Goal: Manage account settings

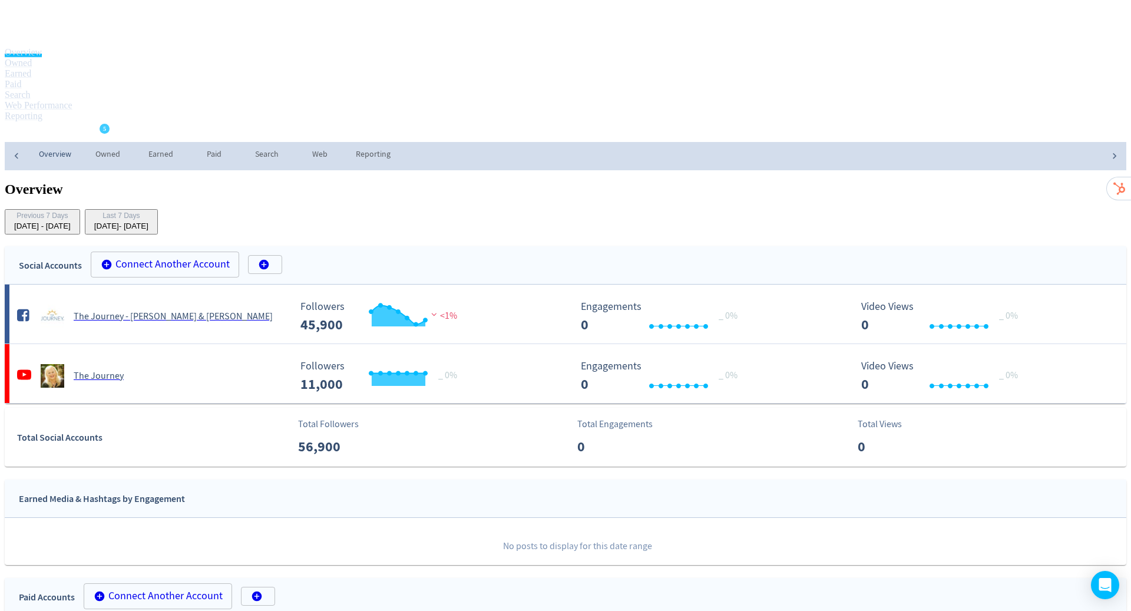
click at [74, 123] on span "The Journey" at bounding box center [46, 132] width 56 height 19
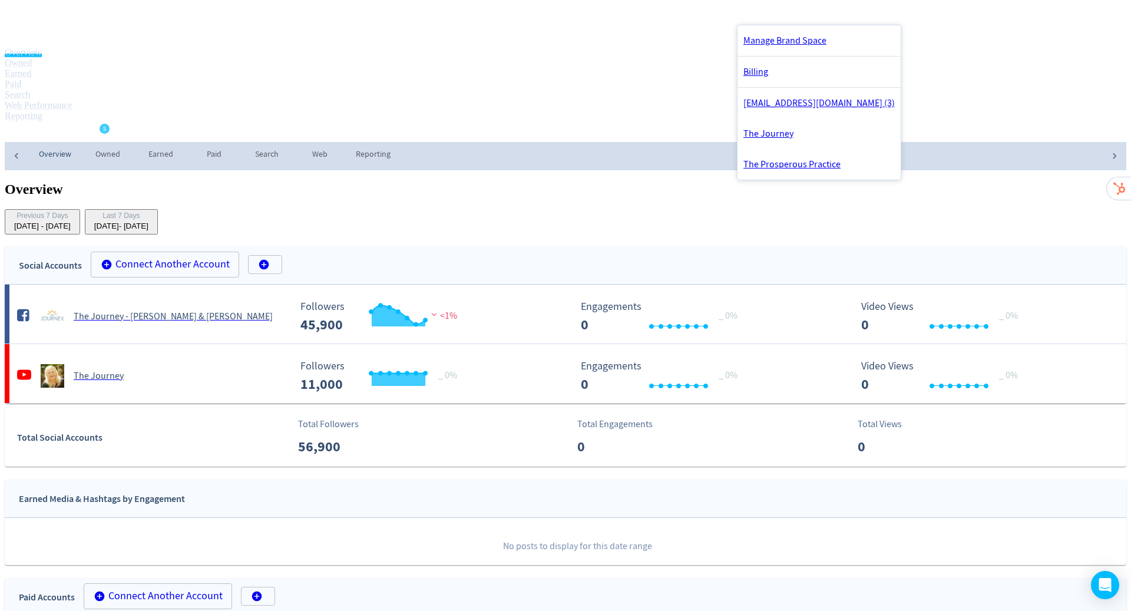
click at [293, 172] on div at bounding box center [565, 305] width 1131 height 611
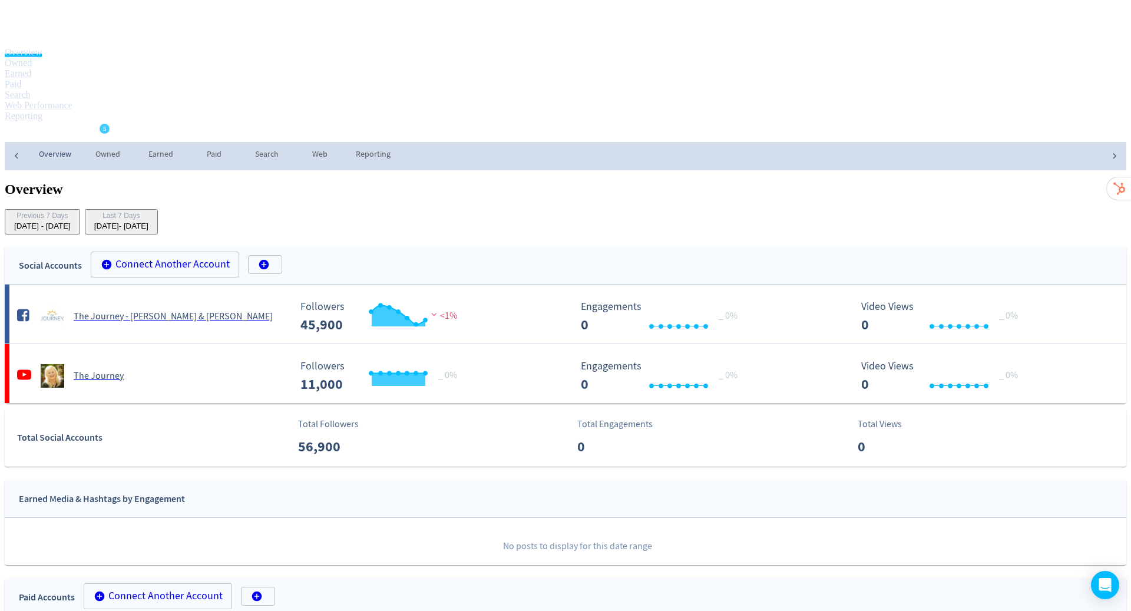
click at [148, 221] on div "[DATE] - [DATE]" at bounding box center [121, 225] width 54 height 9
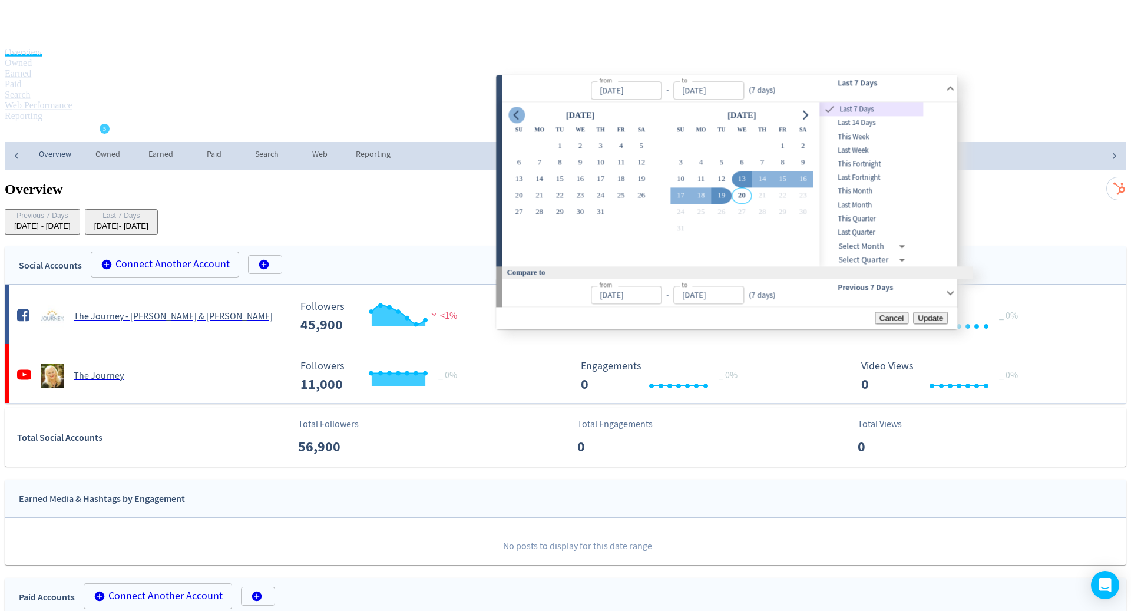
click at [512, 115] on icon "Go to previous month" at bounding box center [516, 114] width 9 height 9
click at [650, 150] on button "1" at bounding box center [641, 146] width 21 height 16
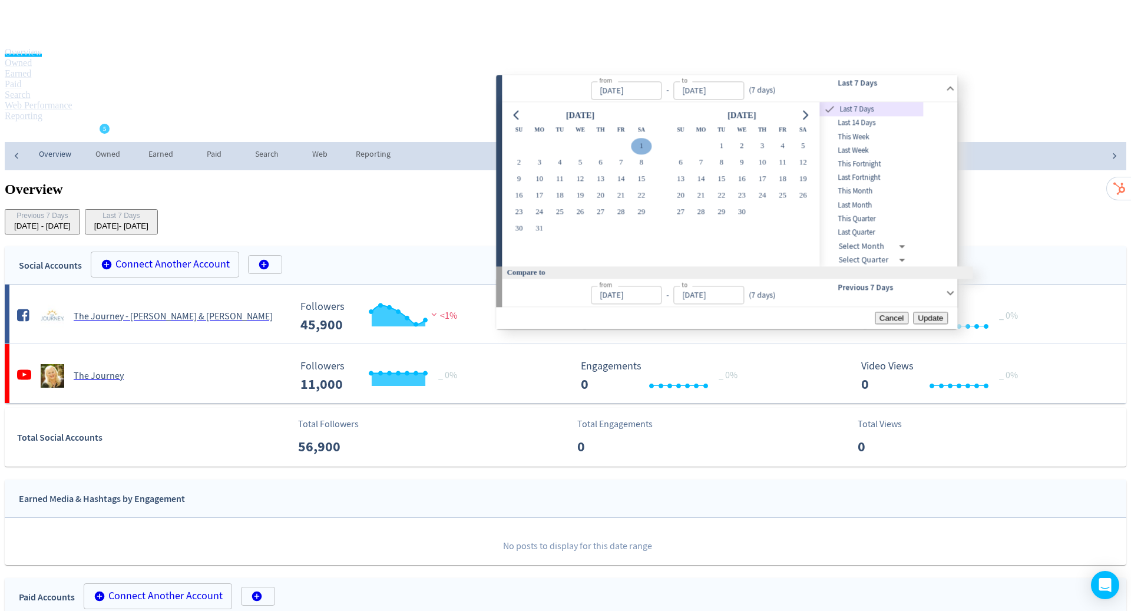
type input "[DATE]"
click at [808, 116] on icon "Go to next month" at bounding box center [805, 115] width 5 height 9
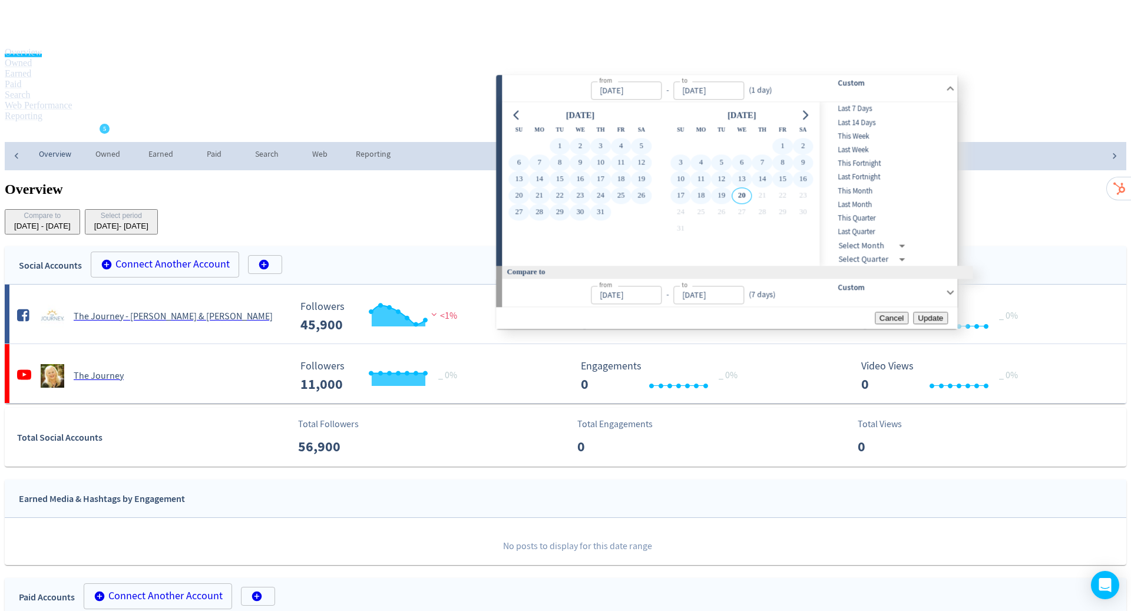
click at [732, 198] on button "19" at bounding box center [721, 195] width 21 height 16
type input "[DATE]"
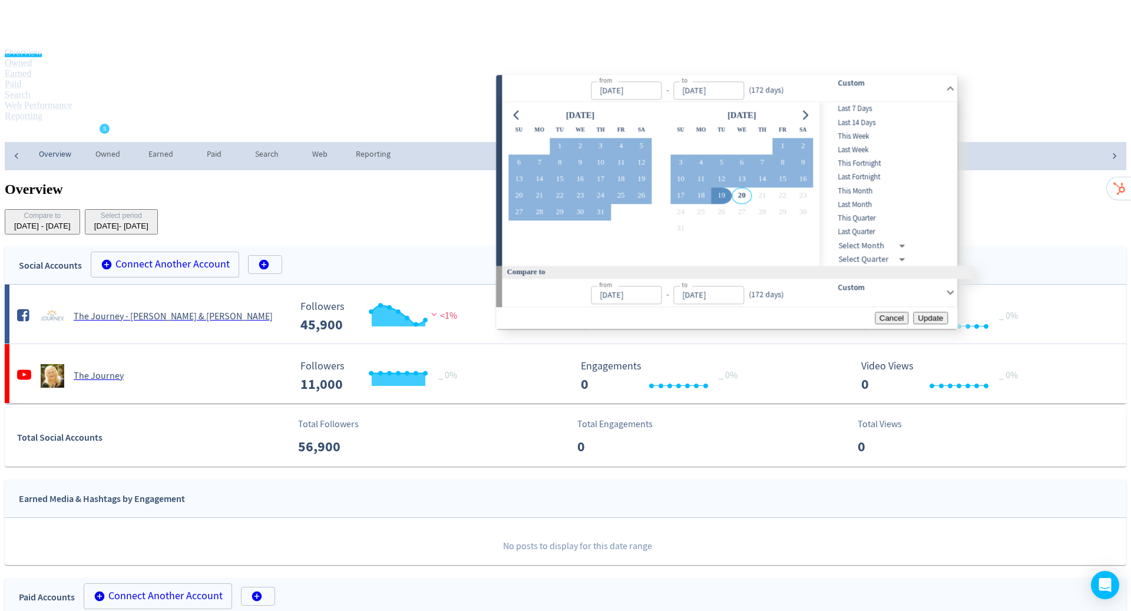
click at [929, 322] on span "Update" at bounding box center [930, 317] width 25 height 9
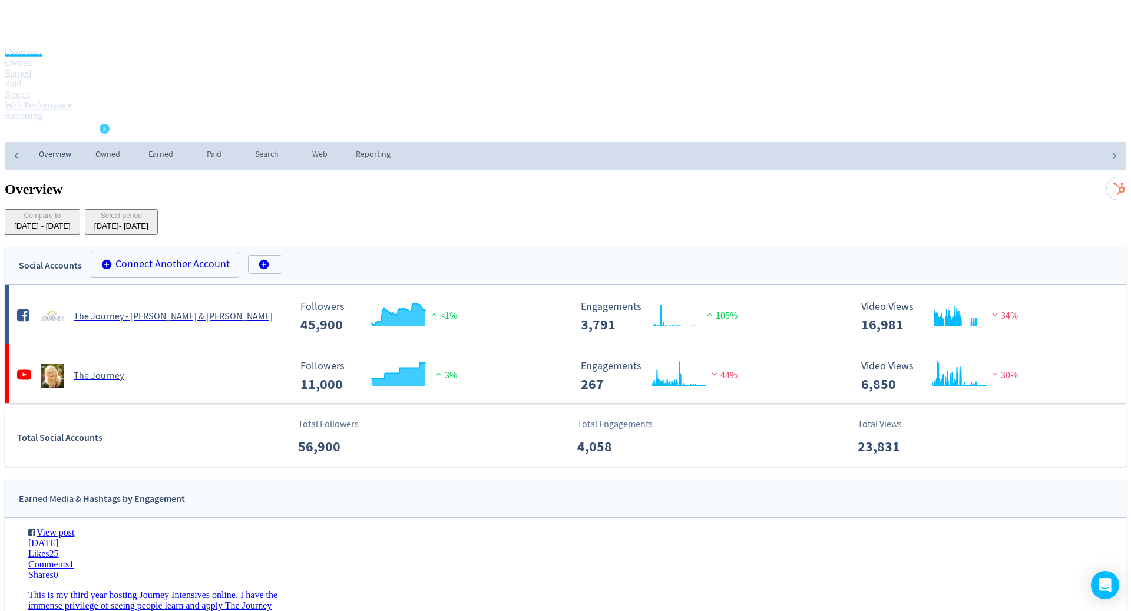
click at [74, 123] on span "The Journey" at bounding box center [46, 132] width 56 height 19
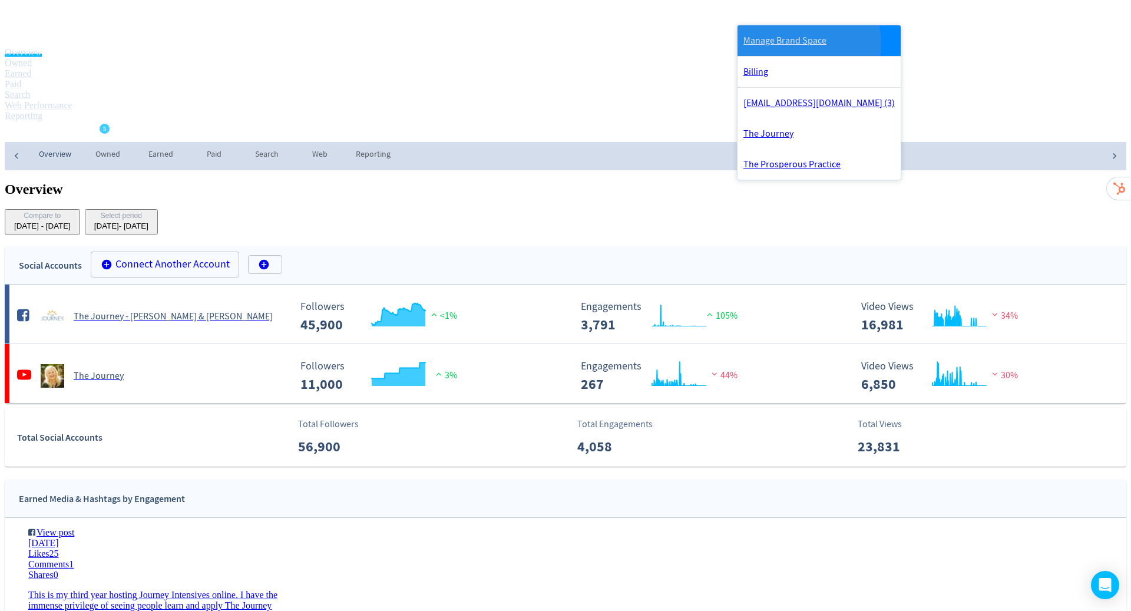
click at [799, 44] on link "Manage Brand Space" at bounding box center [819, 40] width 163 height 31
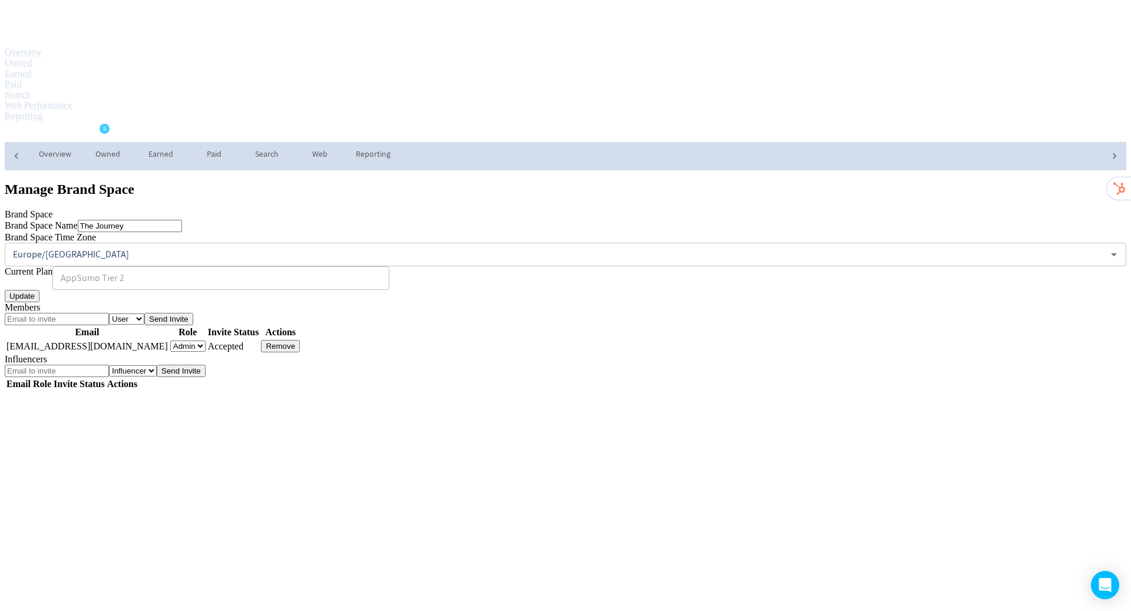
click at [151, 127] on icon "button" at bounding box center [145, 132] width 11 height 11
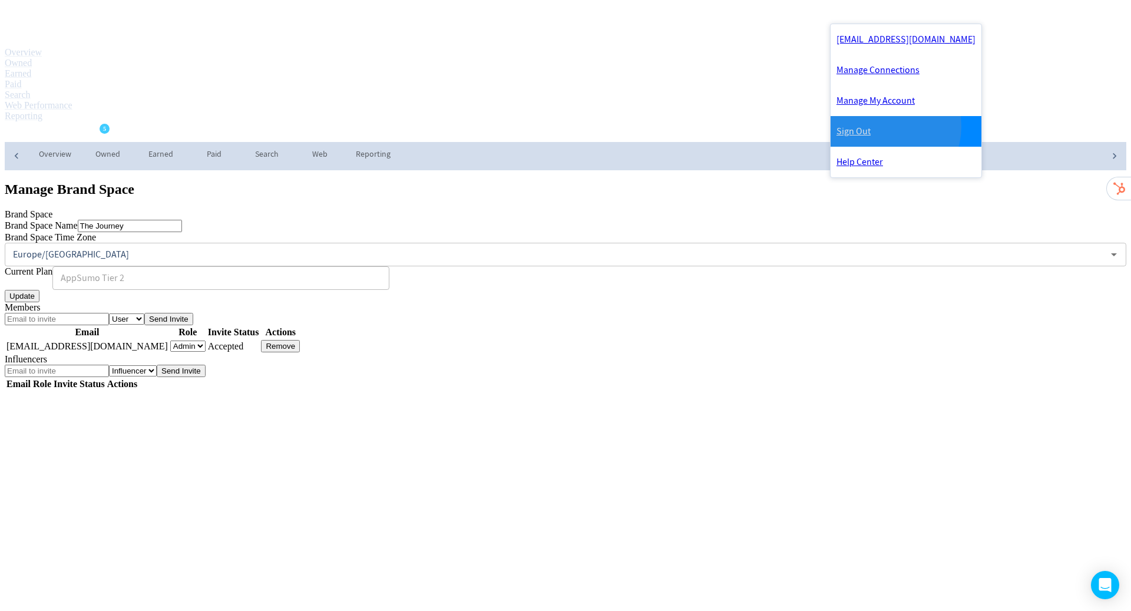
click at [886, 132] on link "Sign Out" at bounding box center [906, 131] width 151 height 31
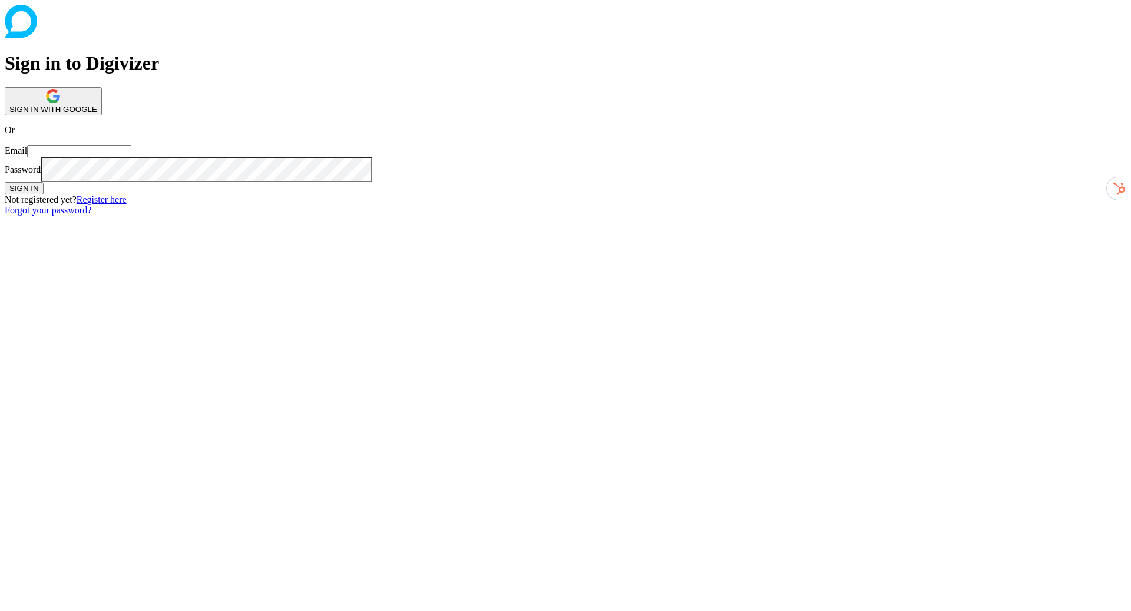
drag, startPoint x: 631, startPoint y: 211, endPoint x: 684, endPoint y: 213, distance: 52.4
click at [131, 157] on input "Email" at bounding box center [79, 151] width 104 height 12
click at [5, 216] on com-1password-button at bounding box center [5, 216] width 0 height 0
type input "[PERSON_NAME][EMAIL_ADDRESS][PERSON_NAME][DOMAIN_NAME]"
